Goal: Navigation & Orientation: Find specific page/section

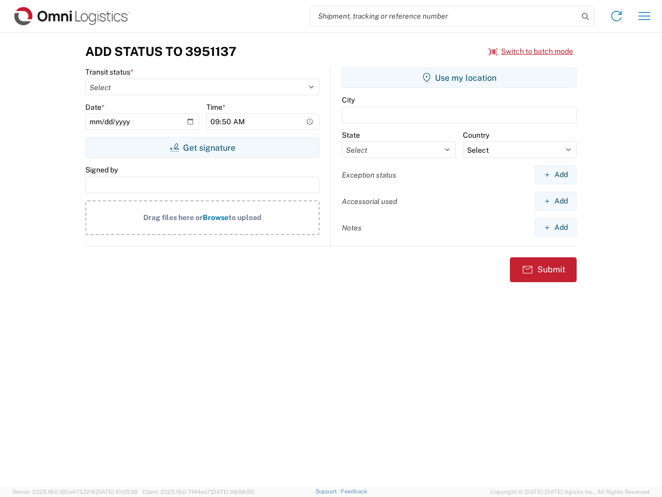
click at [444, 16] on input "search" at bounding box center [444, 16] width 268 height 20
click at [586, 17] on icon at bounding box center [585, 16] width 14 height 14
click at [617, 16] on icon at bounding box center [616, 16] width 17 height 17
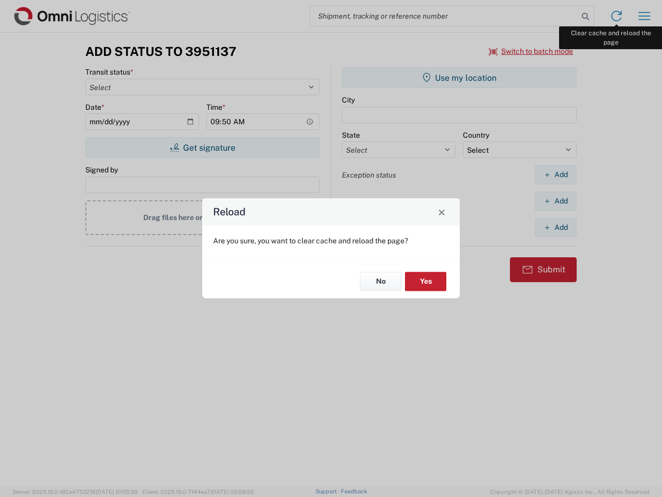
click at [645, 16] on div "Reload Are you sure, you want to clear cache and reload the page? No Yes" at bounding box center [331, 248] width 662 height 497
click at [531, 51] on div "Reload Are you sure, you want to clear cache and reload the page? No Yes" at bounding box center [331, 248] width 662 height 497
click at [202, 147] on div "Reload Are you sure, you want to clear cache and reload the page? No Yes" at bounding box center [331, 248] width 662 height 497
click at [459, 78] on div "Reload Are you sure, you want to clear cache and reload the page? No Yes" at bounding box center [331, 248] width 662 height 497
click at [556, 174] on div "Reload Are you sure, you want to clear cache and reload the page? No Yes" at bounding box center [331, 248] width 662 height 497
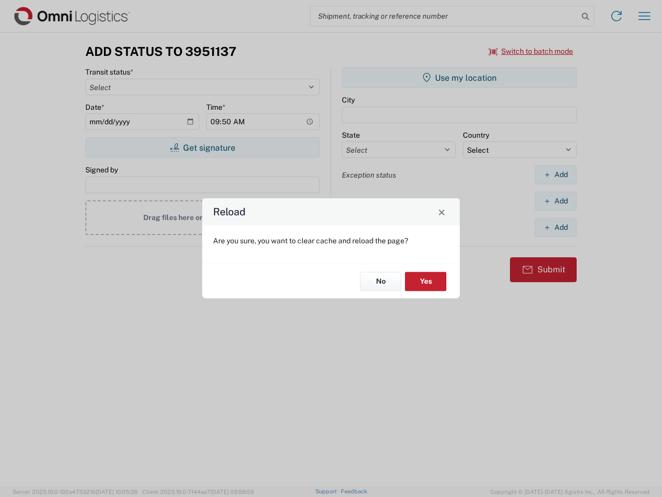
click at [556, 201] on div "Reload Are you sure, you want to clear cache and reload the page? No Yes" at bounding box center [331, 248] width 662 height 497
click at [556, 227] on div "Reload Are you sure, you want to clear cache and reload the page? No Yes" at bounding box center [331, 248] width 662 height 497
